Goal: Transaction & Acquisition: Subscribe to service/newsletter

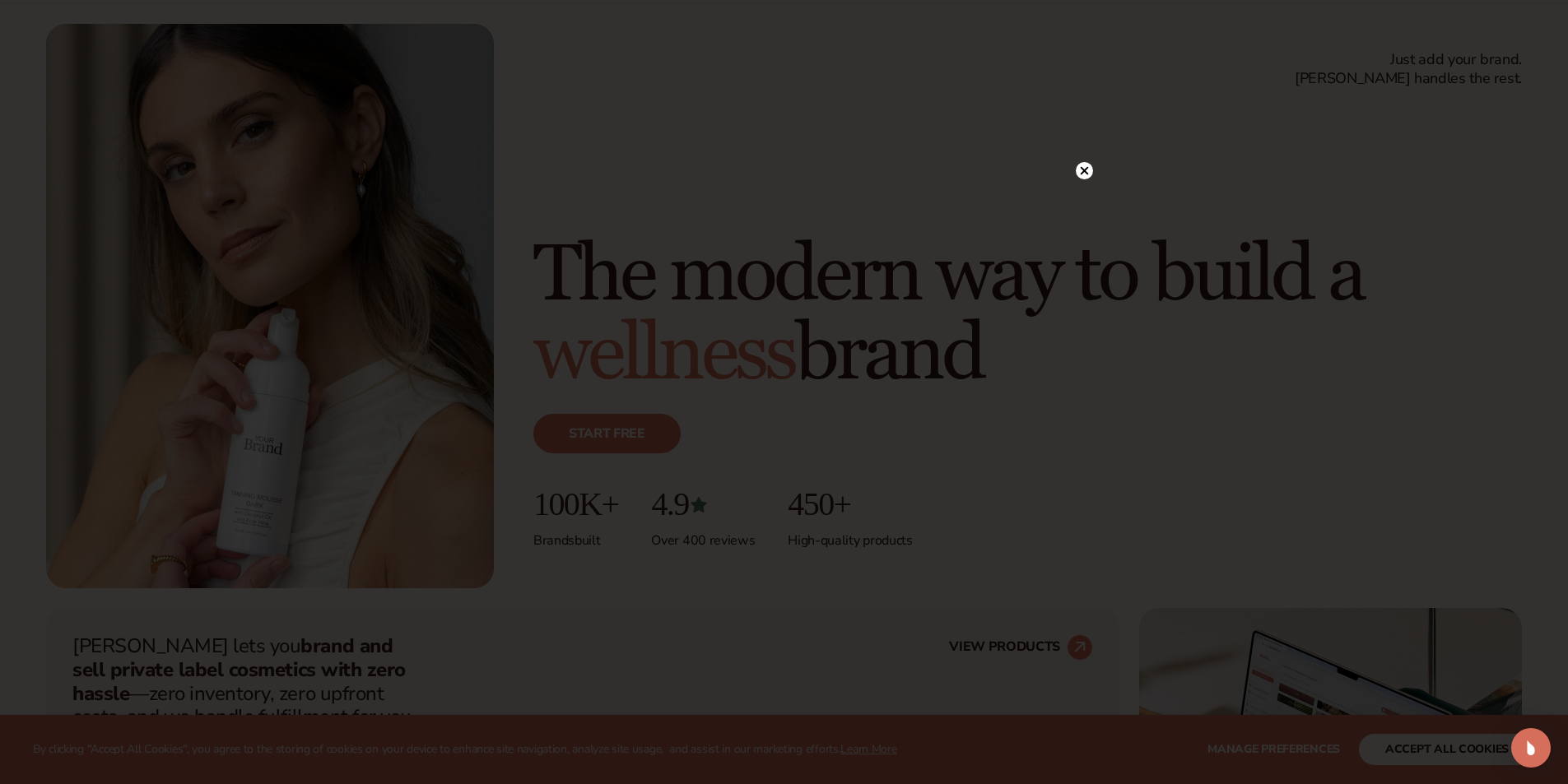
scroll to position [83, 0]
click at [1078, 199] on circle at bounding box center [1084, 203] width 17 height 17
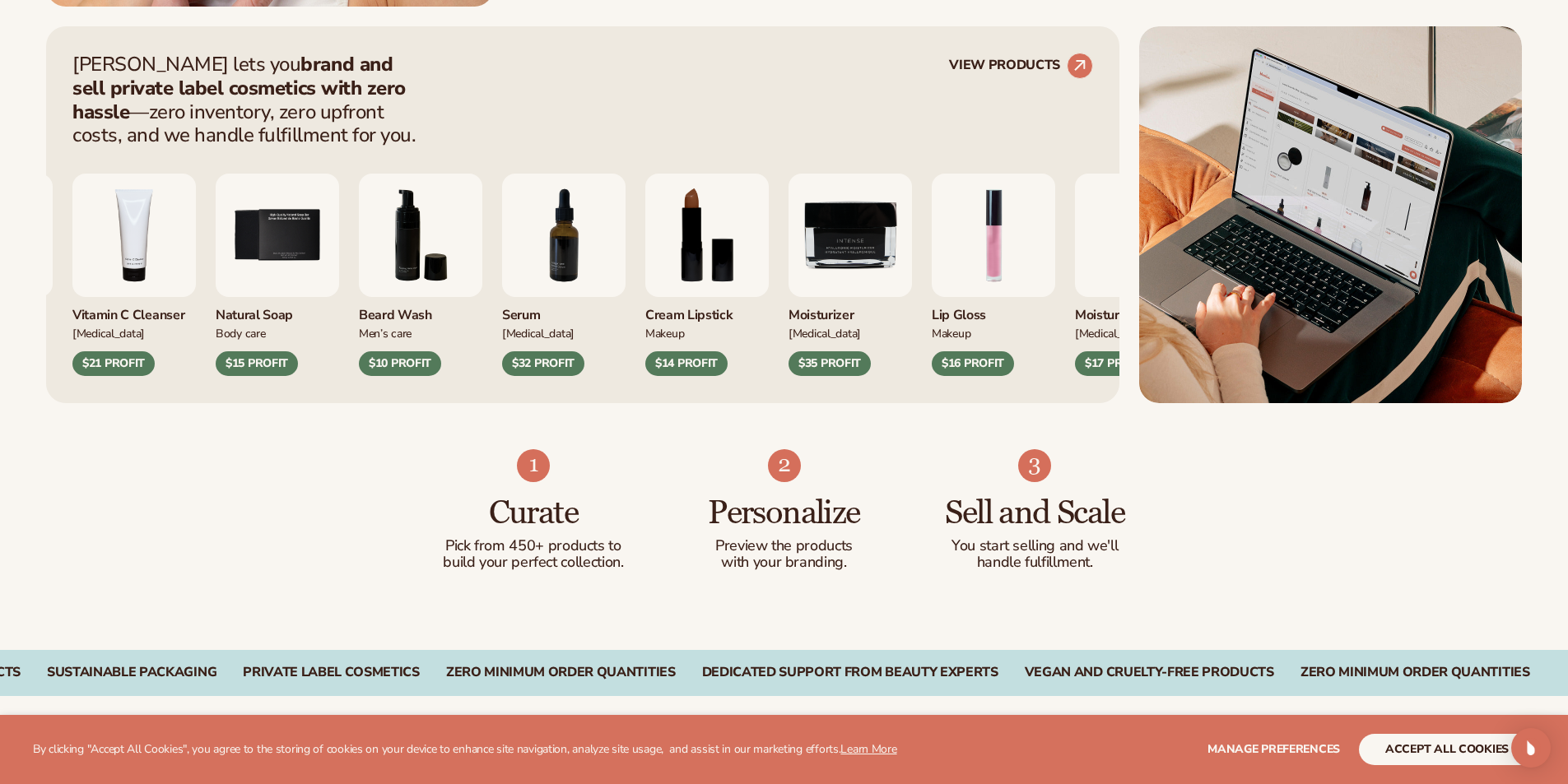
scroll to position [658, 0]
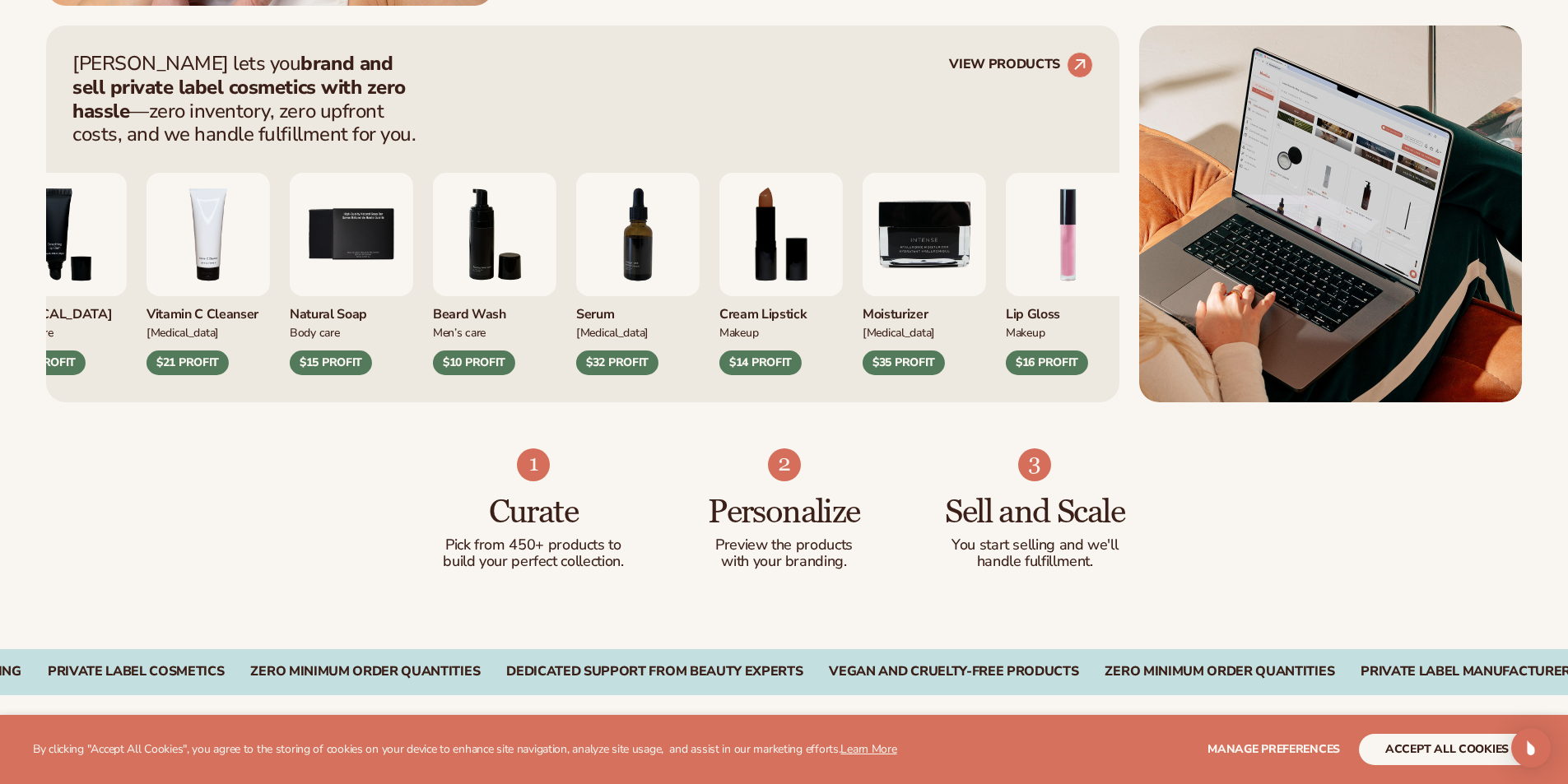
click at [864, 316] on div "Lip Balm Body Care $12 PROFIT Vitamin C Cleanser Skin Care $21 PROFIT Body Care" at bounding box center [513, 274] width 1021 height 202
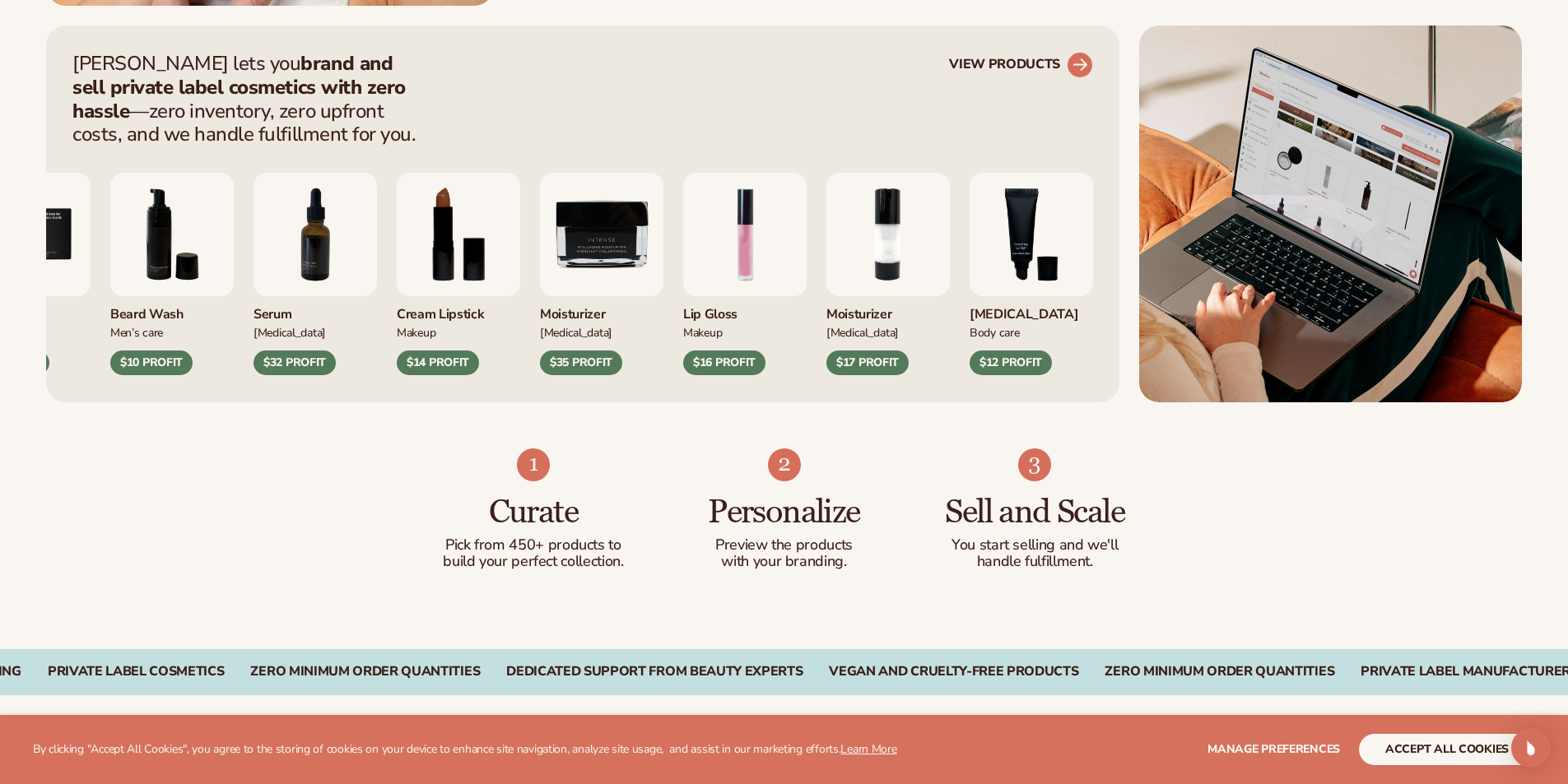
click at [1075, 75] on circle at bounding box center [1079, 65] width 36 height 36
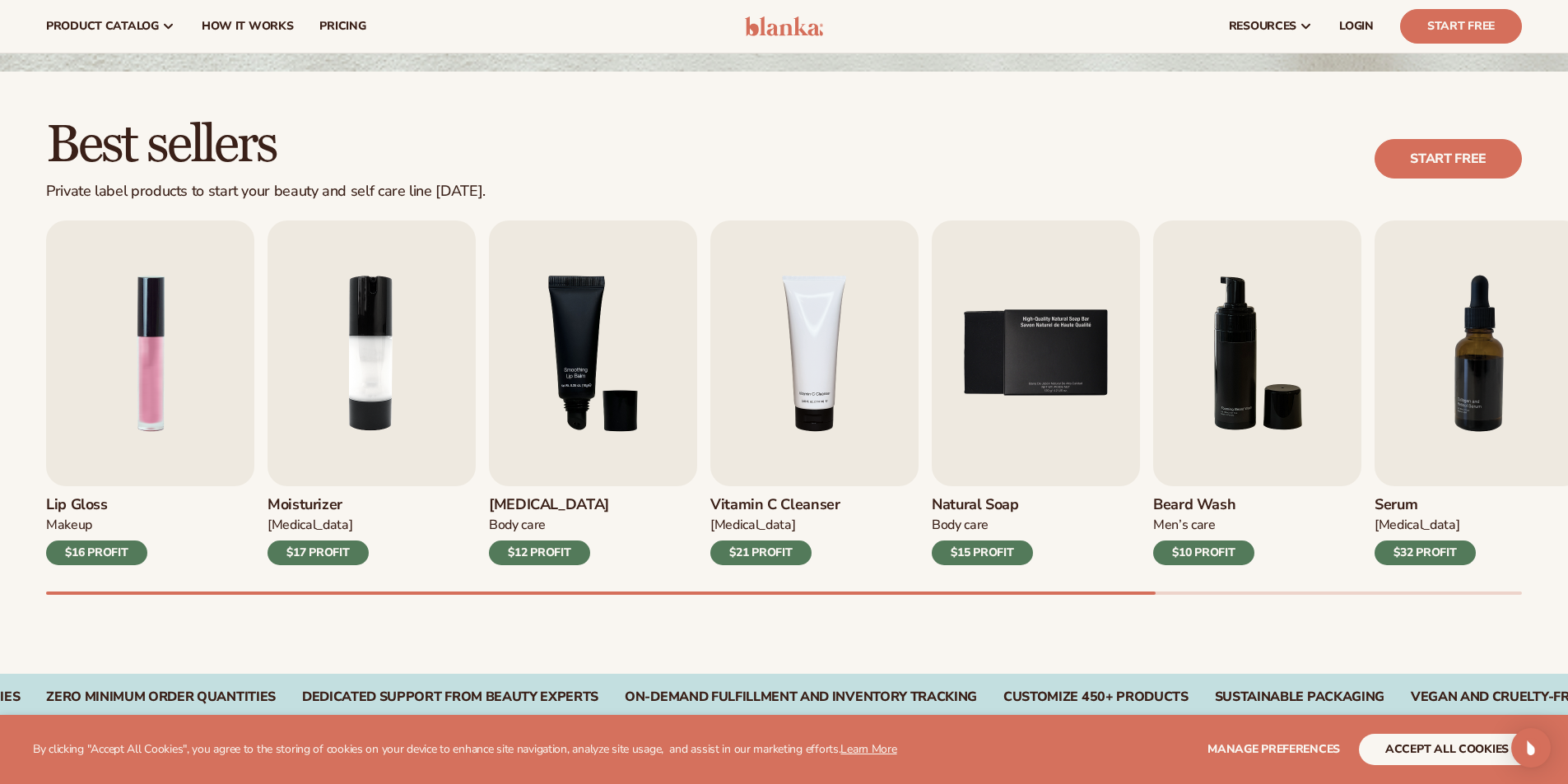
scroll to position [247, 0]
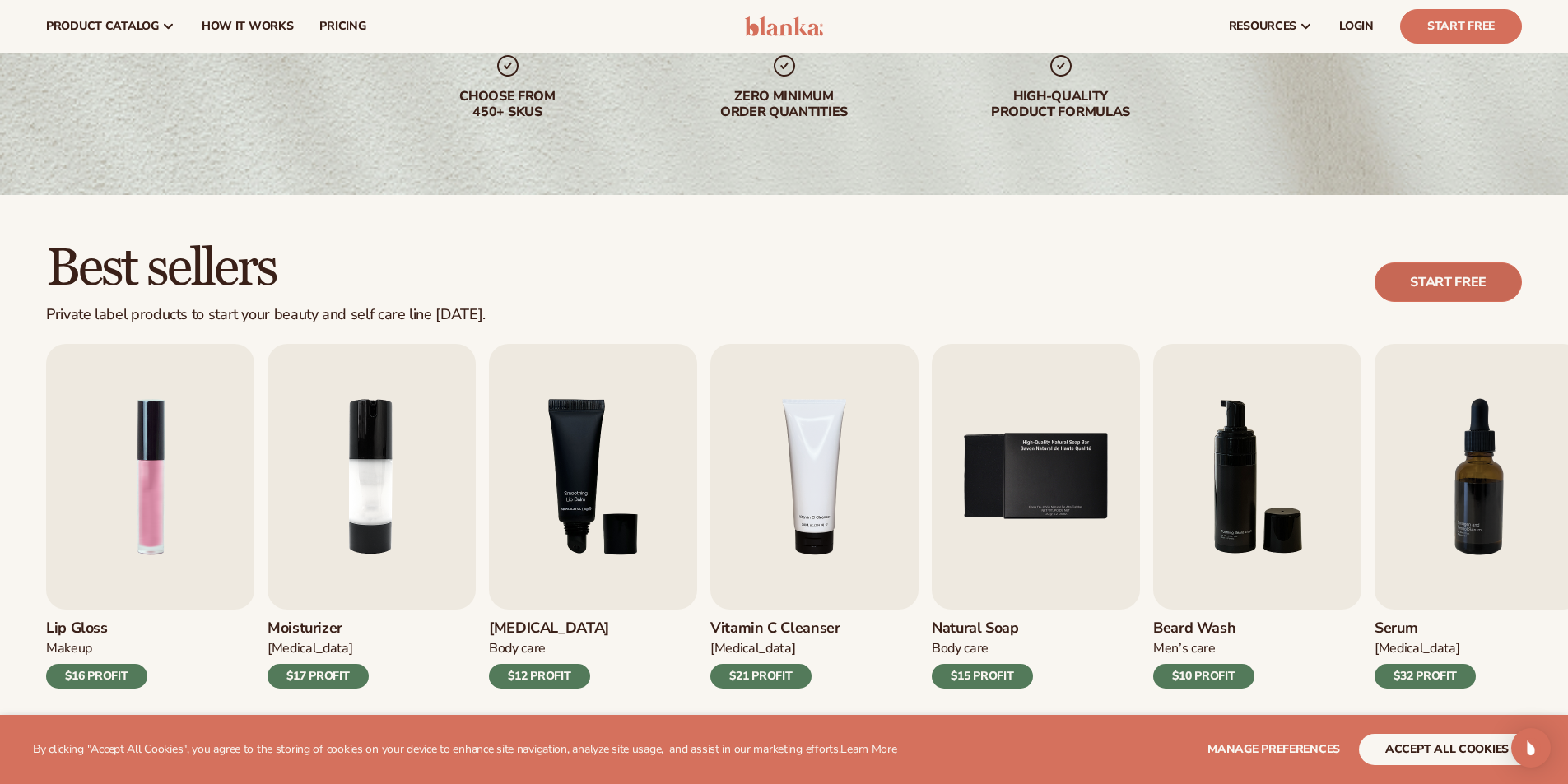
click at [1420, 270] on link "Start free" at bounding box center [1448, 281] width 147 height 39
